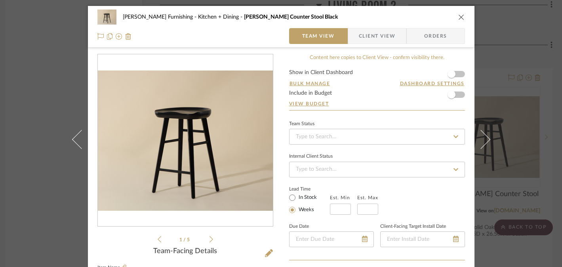
scroll to position [178, 0]
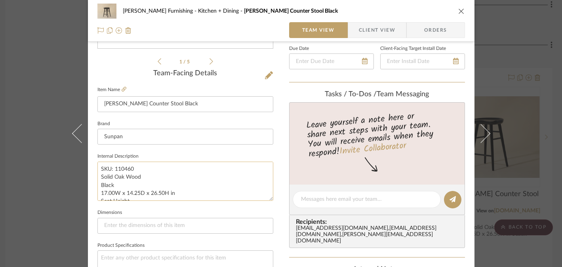
click at [128, 176] on textarea "SKU: 110460 Solid Oak Wood Black 17.00W x 14.25D x 26.50H in Seat Height 25.75 …" at bounding box center [185, 180] width 176 height 39
drag, startPoint x: 122, startPoint y: 174, endPoint x: 97, endPoint y: 167, distance: 25.4
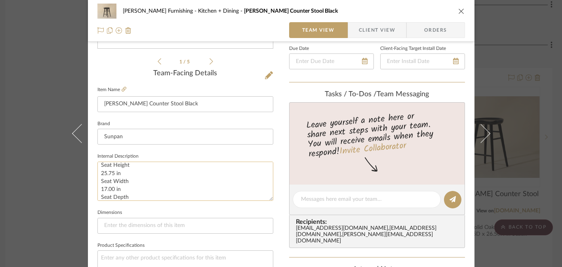
click at [97, 167] on textarea "SKU: 110460 Solid Oak Wood Black 17.00W x 14.25D x 26.50H in Seat Height 25.75 …" at bounding box center [185, 180] width 176 height 39
click at [38, 184] on div "[PERSON_NAME] Furnishing Kitchen + Dining [PERSON_NAME] Counter Stool Black Tea…" at bounding box center [281, 133] width 562 height 267
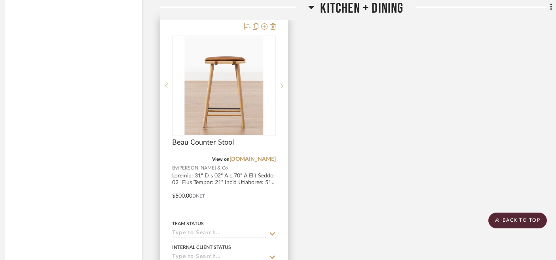
click at [0, 0] on img at bounding box center [0, 0] width 0 height 0
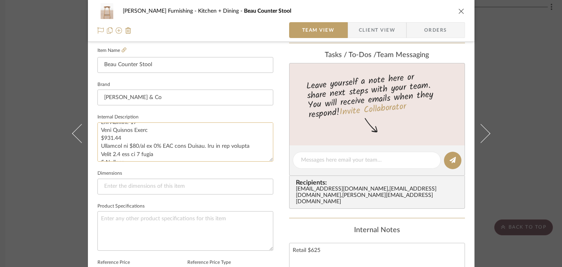
scroll to position [0, 0]
drag, startPoint x: 119, startPoint y: 131, endPoint x: 193, endPoint y: 131, distance: 74.4
click at [193, 131] on textarea at bounding box center [185, 141] width 176 height 39
drag, startPoint x: 137, startPoint y: 147, endPoint x: 96, endPoint y: 147, distance: 41.2
click at [97, 147] on textarea at bounding box center [185, 141] width 176 height 39
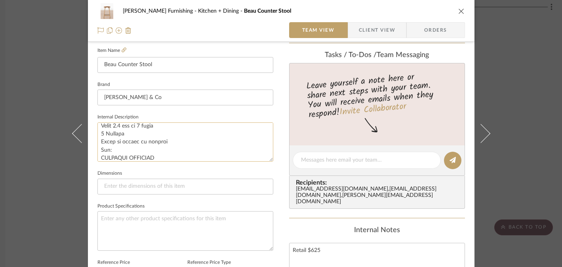
scroll to position [73, 0]
drag, startPoint x: 161, startPoint y: 140, endPoint x: 98, endPoint y: 129, distance: 63.6
click at [98, 129] on textarea at bounding box center [185, 141] width 176 height 39
drag, startPoint x: 216, startPoint y: 146, endPoint x: 93, endPoint y: 133, distance: 123.8
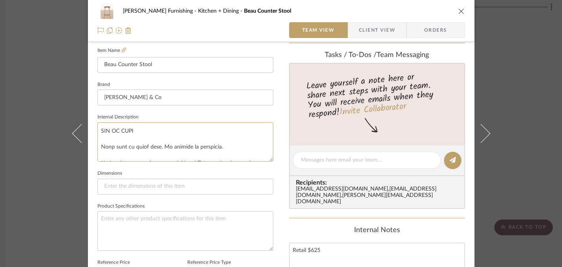
click at [93, 133] on div "[PERSON_NAME] Furnishing Kitchen + Dining Beau Counter Stool Team View Client V…" at bounding box center [281, 154] width 386 height 731
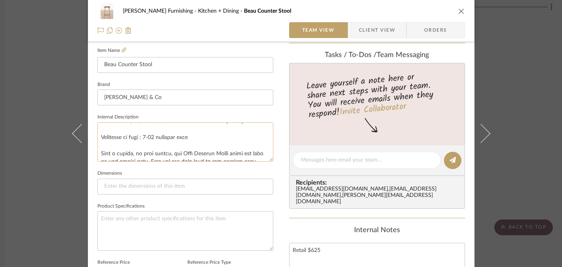
scroll to position [50, 0]
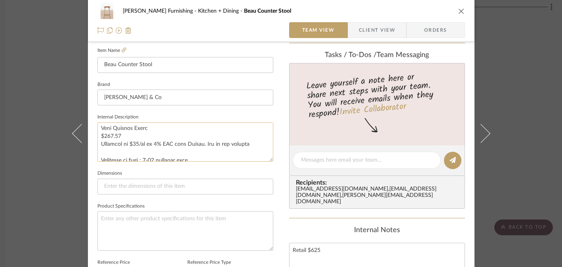
click at [111, 152] on textarea at bounding box center [185, 141] width 176 height 39
click at [146, 142] on textarea at bounding box center [185, 141] width 176 height 39
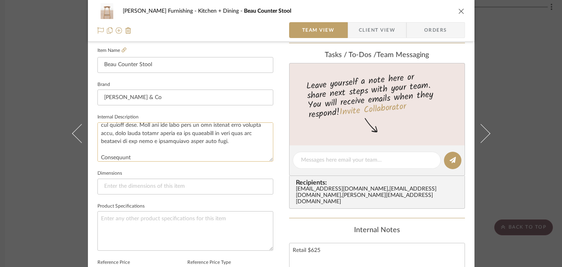
scroll to position [93, 0]
click at [147, 149] on textarea at bounding box center [185, 141] width 176 height 39
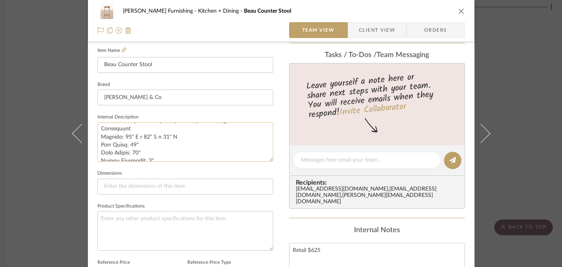
scroll to position [114, 0]
drag, startPoint x: 98, startPoint y: 127, endPoint x: 154, endPoint y: 156, distance: 63.0
click at [154, 157] on textarea at bounding box center [185, 141] width 176 height 39
drag, startPoint x: 98, startPoint y: 129, endPoint x: 154, endPoint y: 138, distance: 57.1
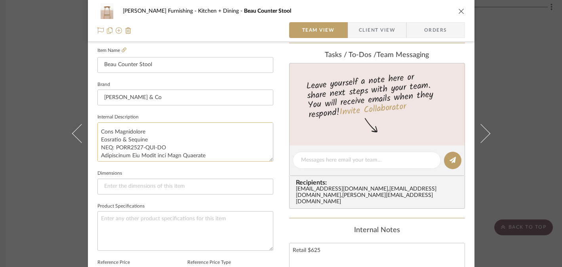
click at [154, 138] on textarea at bounding box center [185, 141] width 176 height 39
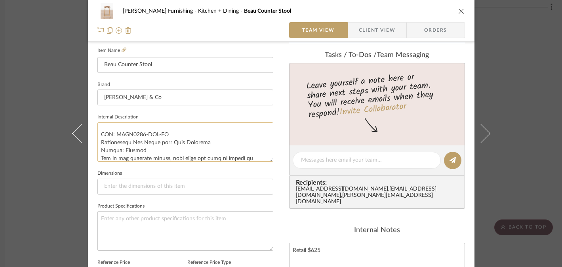
drag, startPoint x: 130, startPoint y: 142, endPoint x: 202, endPoint y: 143, distance: 72.0
click at [202, 143] on textarea at bounding box center [185, 141] width 176 height 39
type textarea "Overall: 16" W x 14" D x 27" H Seat Depth: 14" Seat Height: 27" Under Clearance…"
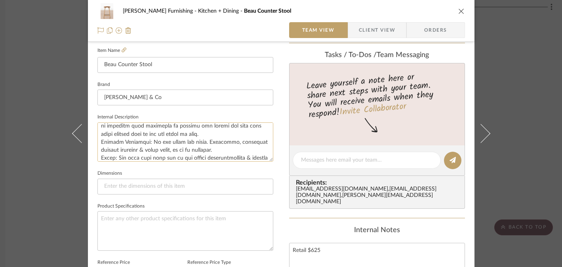
scroll to position [217, 0]
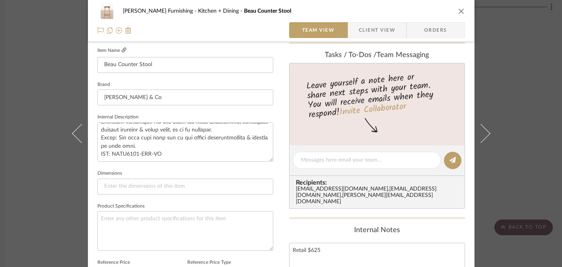
click at [121, 53] on fa-icon at bounding box center [123, 50] width 5 height 5
click at [21, 208] on div "[PERSON_NAME] Furnishing Kitchen + Dining Beau Counter Stool Team View Client V…" at bounding box center [281, 133] width 562 height 267
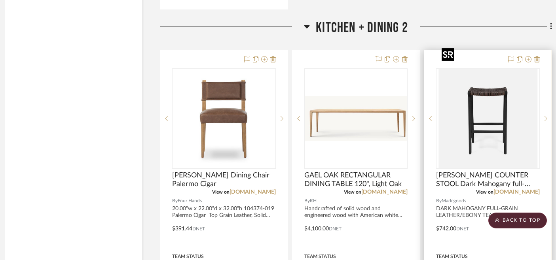
click at [0, 0] on img at bounding box center [0, 0] width 0 height 0
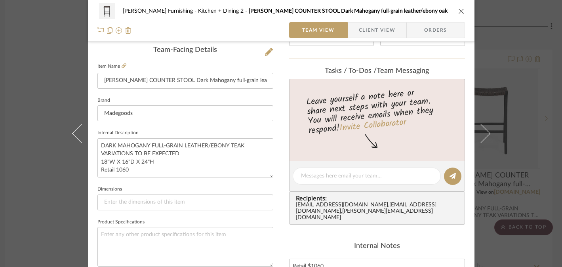
scroll to position [201, 0]
click at [132, 162] on textarea "DARK MAHOGANY FULL-GRAIN LEATHER/EBONY TEAK VARIATIONS TO BE EXPECTED 18"W X 16…" at bounding box center [185, 157] width 176 height 39
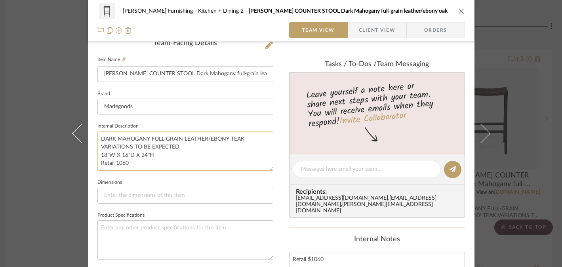
scroll to position [200, 0]
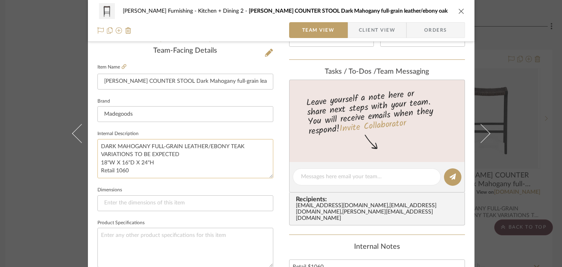
click at [199, 145] on textarea "DARK MAHOGANY FULL-GRAIN LEATHER/EBONY TEAK VARIATIONS TO BE EXPECTED 18"W X 16…" at bounding box center [185, 158] width 176 height 39
click at [121, 65] on icon at bounding box center [123, 66] width 5 height 5
click at [519, 129] on div "[PERSON_NAME] Furnishing Kitchen + Dining 2 [PERSON_NAME] COUNTER STOOL Dark Ma…" at bounding box center [281, 133] width 562 height 267
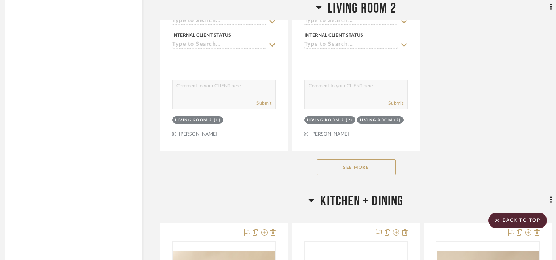
scroll to position [3155, 7]
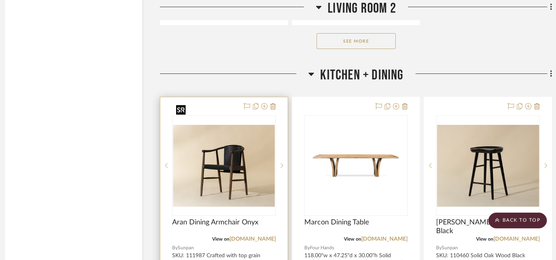
click at [222, 145] on img "0" at bounding box center [224, 166] width 102 height 82
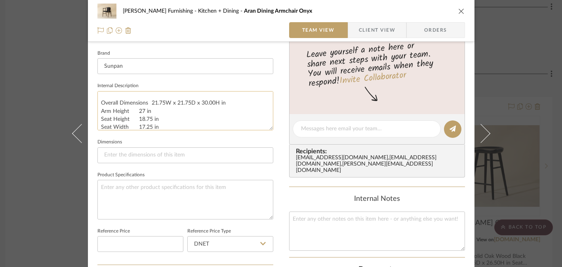
scroll to position [111, 0]
drag, startPoint x: 156, startPoint y: 109, endPoint x: 241, endPoint y: 110, distance: 85.9
click at [241, 110] on textarea "SKU: 111987 Crafted with top grain leather imported from [GEOGRAPHIC_DATA]. Stu…" at bounding box center [185, 110] width 176 height 39
click at [524, 95] on div "[PERSON_NAME] Furnishing Kitchen + Dining Aran Dining Armchair Onyx Team View C…" at bounding box center [281, 133] width 562 height 267
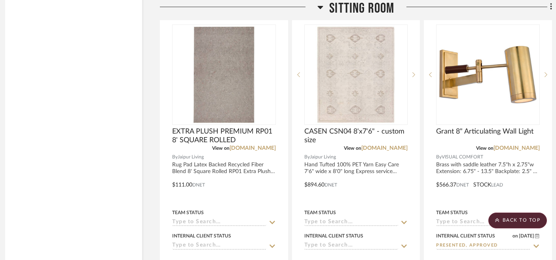
scroll to position [4309, 7]
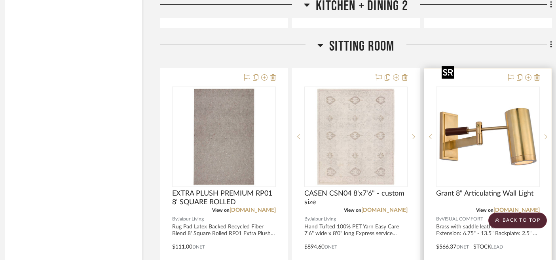
click at [509, 109] on img "0" at bounding box center [487, 136] width 99 height 99
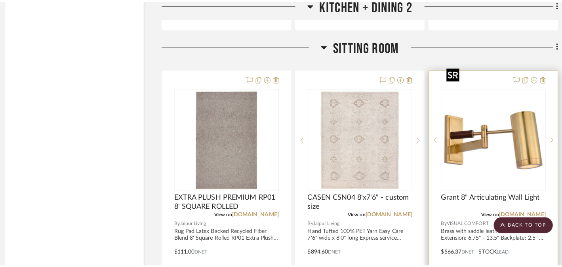
scroll to position [0, 0]
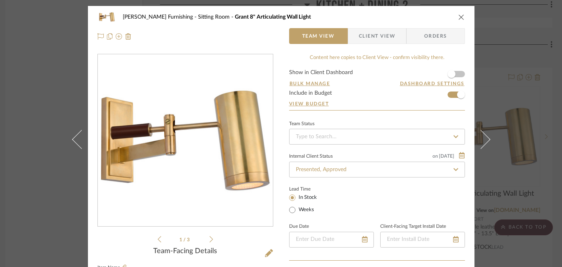
click at [209, 240] on icon at bounding box center [211, 239] width 4 height 6
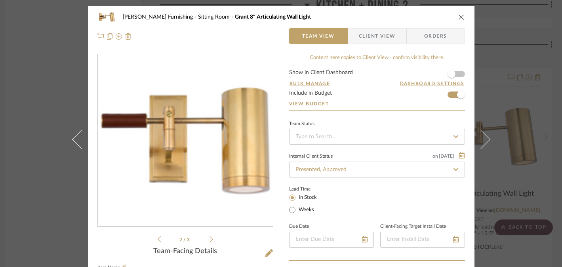
click at [209, 240] on icon at bounding box center [211, 239] width 4 height 6
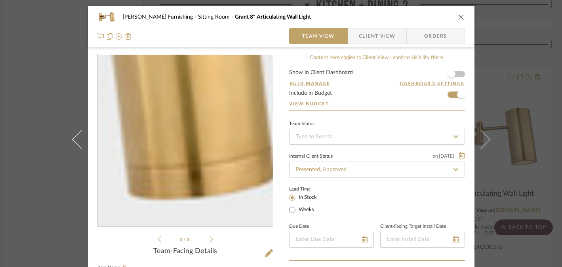
scroll to position [36, 0]
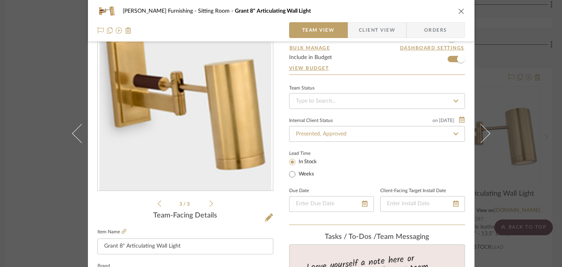
click at [553, 172] on div "[PERSON_NAME] Furnishing Sitting Room Grant 8" Articulating Wall Light Team Vie…" at bounding box center [281, 133] width 562 height 267
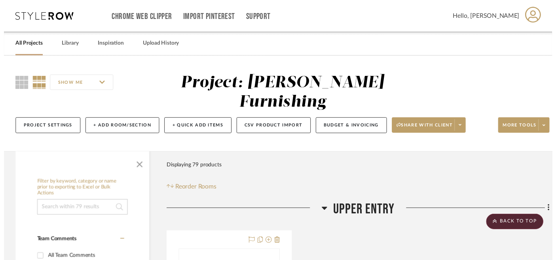
scroll to position [4309, 7]
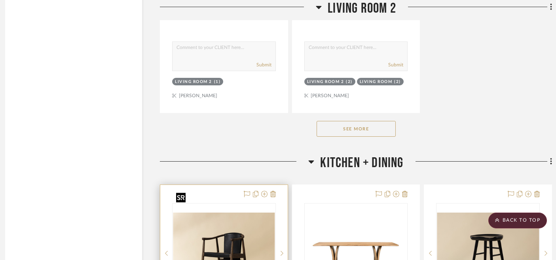
click at [220, 224] on img "0" at bounding box center [224, 254] width 102 height 82
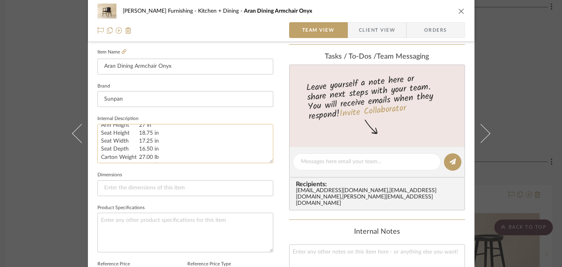
scroll to position [129, 0]
drag, startPoint x: 154, startPoint y: 140, endPoint x: 95, endPoint y: 141, distance: 58.2
click at [97, 141] on textarea "SKU: 111987 Crafted with top grain leather imported from [GEOGRAPHIC_DATA]. Stu…" at bounding box center [185, 143] width 176 height 39
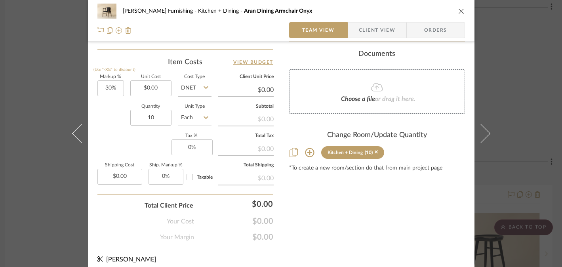
scroll to position [469, 0]
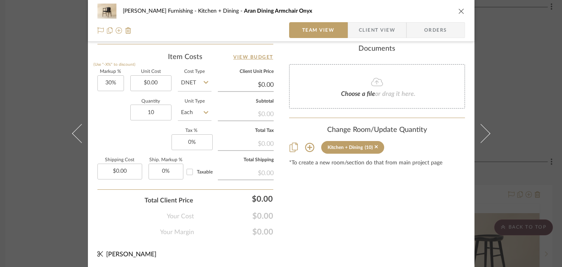
click at [32, 204] on div "[PERSON_NAME] Furnishing Kitchen + Dining Aran Dining Armchair Onyx Team View C…" at bounding box center [281, 133] width 562 height 267
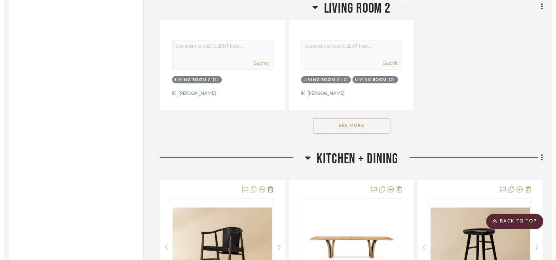
scroll to position [3067, 7]
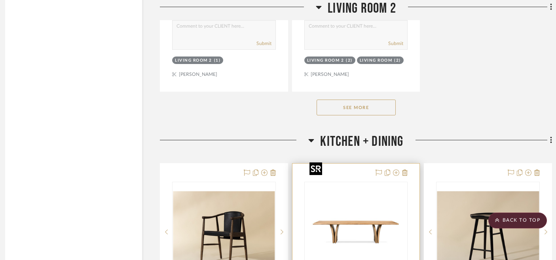
click at [365, 205] on img "0" at bounding box center [355, 232] width 99 height 99
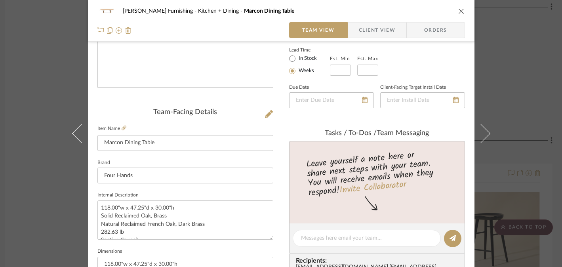
scroll to position [139, 0]
click at [166, 208] on textarea "118.00"w x 47.25"d x 30.00"h Solid Reclaimed Oak, Brass Natural Reclaimed Frenc…" at bounding box center [185, 219] width 176 height 39
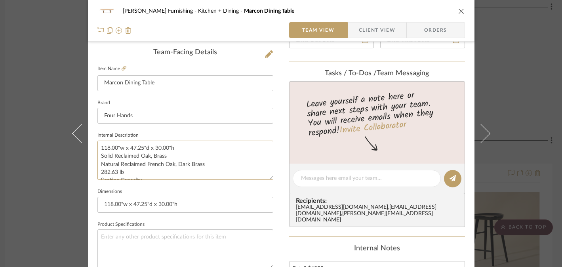
scroll to position [200, 0]
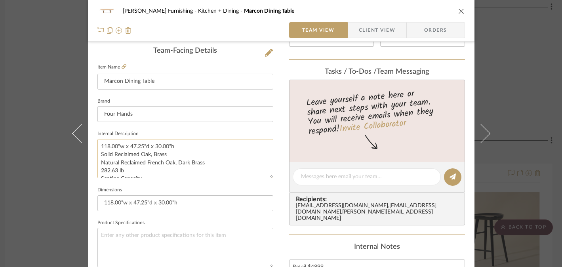
click at [125, 154] on textarea "118.00"w x 47.25"d x 30.00"h Solid Reclaimed Oak, Brass Natural Reclaimed Frenc…" at bounding box center [185, 158] width 176 height 39
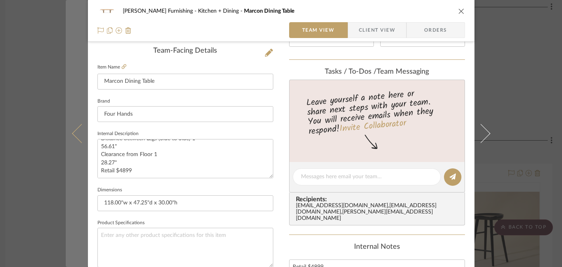
click at [66, 224] on button at bounding box center [77, 133] width 22 height 267
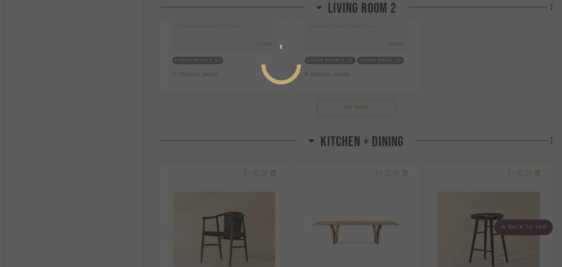
scroll to position [200, 0]
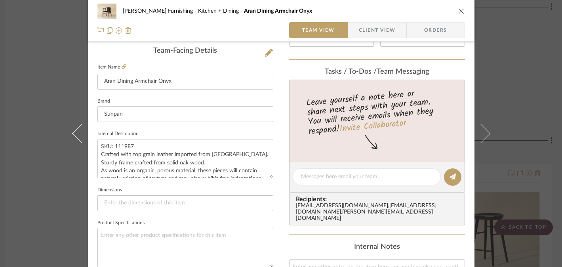
click at [508, 76] on div "[PERSON_NAME] Furnishing Kitchen + Dining Aran Dining Armchair Onyx Team View C…" at bounding box center [281, 133] width 562 height 267
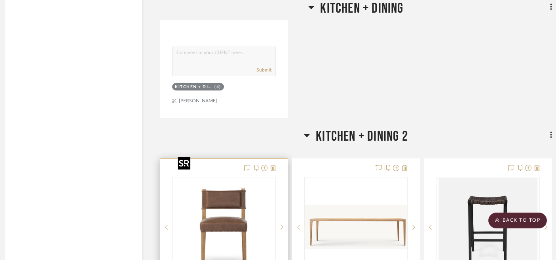
click at [199, 195] on img "0" at bounding box center [224, 227] width 99 height 99
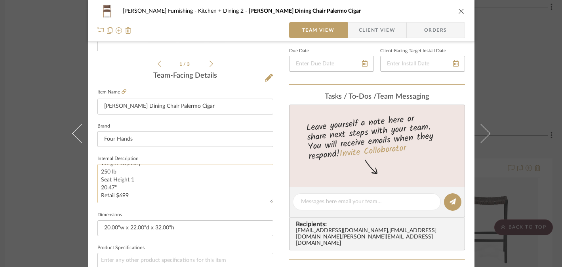
scroll to position [0, 0]
click at [156, 171] on textarea "20.00"w x 22.00"d x 32.00"h 104374-019 Palermo Cigar Top Grain Leather, Solid O…" at bounding box center [185, 183] width 176 height 39
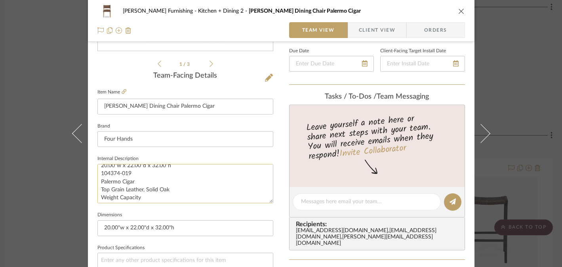
click at [132, 191] on textarea "20.00"w x 22.00"d x 32.00"h 104374-019 Palermo Cigar Top Grain Leather, Solid O…" at bounding box center [185, 183] width 176 height 39
drag, startPoint x: 118, startPoint y: 187, endPoint x: 94, endPoint y: 188, distance: 23.7
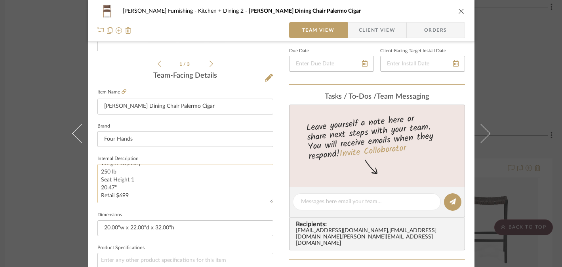
click at [94, 187] on div "[PERSON_NAME] Furnishing Kitchen + Dining 2 [PERSON_NAME] Dining Chair Palermo …" at bounding box center [281, 196] width 386 height 731
click at [60, 186] on div "[PERSON_NAME] Furnishing Kitchen + Dining 2 [PERSON_NAME] Dining Chair Palermo …" at bounding box center [281, 133] width 562 height 267
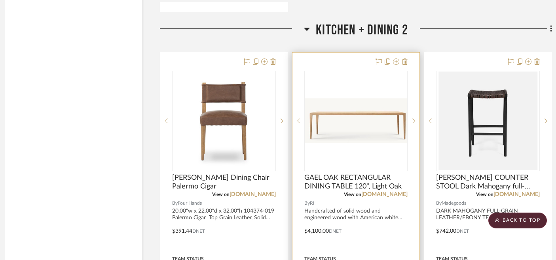
click at [343, 138] on div "0" at bounding box center [356, 121] width 103 height 100
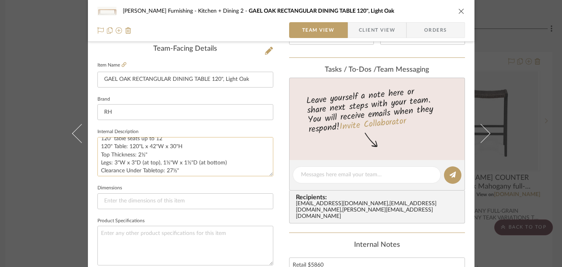
scroll to position [62, 0]
drag, startPoint x: 181, startPoint y: 154, endPoint x: 127, endPoint y: 156, distance: 54.2
click at [127, 156] on textarea "Handcrafted of solid wood and engineered wood with American white oak veneers A…" at bounding box center [185, 156] width 176 height 39
click at [14, 208] on div "[PERSON_NAME] Furnishing Kitchen + Dining 2 GAEL OAK RECTANGULAR DINING TABLE 1…" at bounding box center [281, 133] width 562 height 267
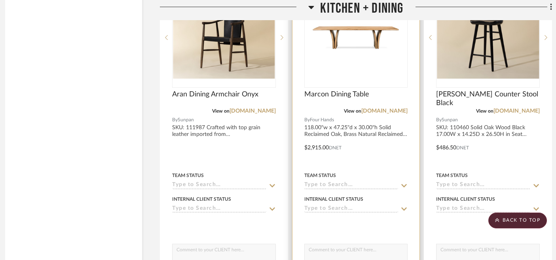
click at [360, 47] on img "0" at bounding box center [355, 37] width 99 height 99
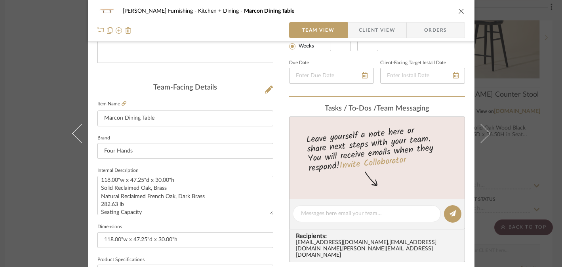
scroll to position [9, 0]
click at [53, 202] on div "[PERSON_NAME] Furnishing Kitchen + Dining Marcon Dining Table Team View Client …" at bounding box center [281, 133] width 562 height 267
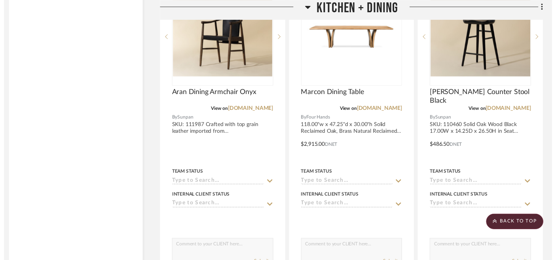
scroll to position [3283, 7]
